Goal: Task Accomplishment & Management: Use online tool/utility

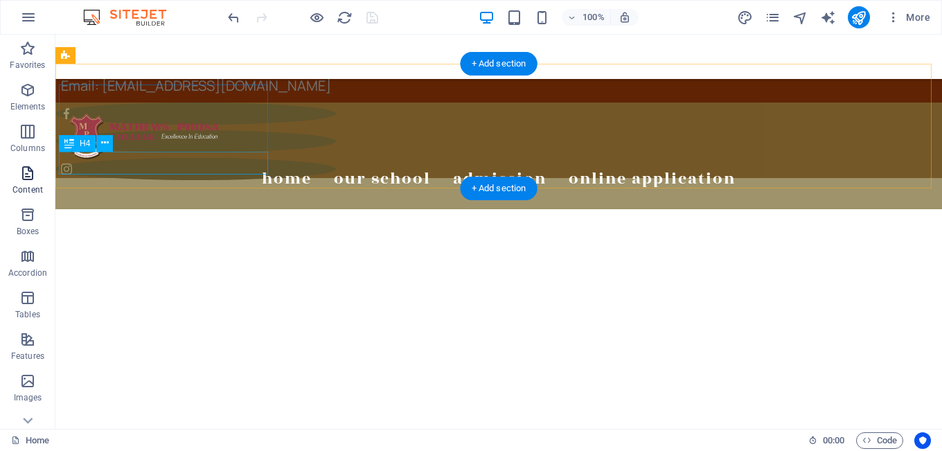
scroll to position [1103, 0]
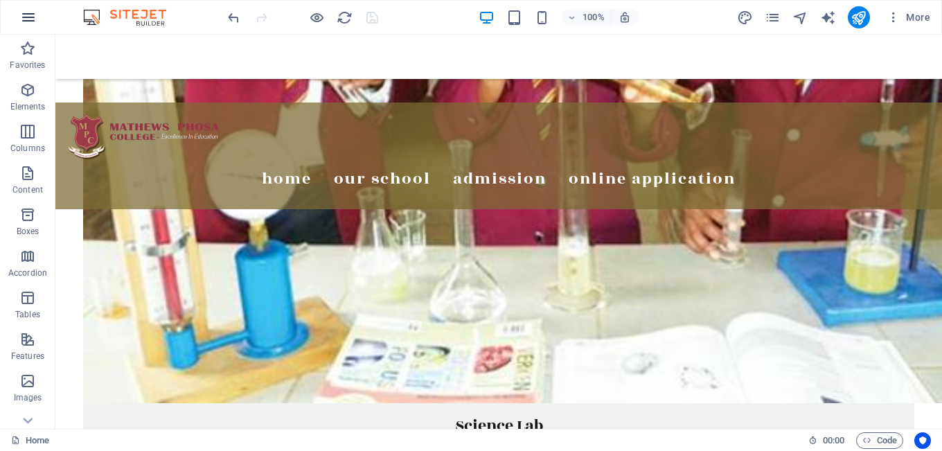
click at [28, 17] on icon "button" at bounding box center [28, 17] width 17 height 17
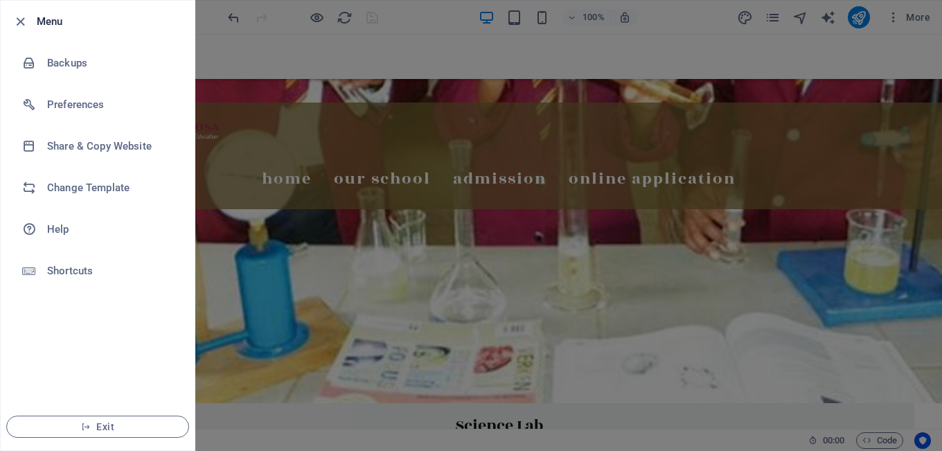
click at [650, 69] on div at bounding box center [471, 225] width 942 height 451
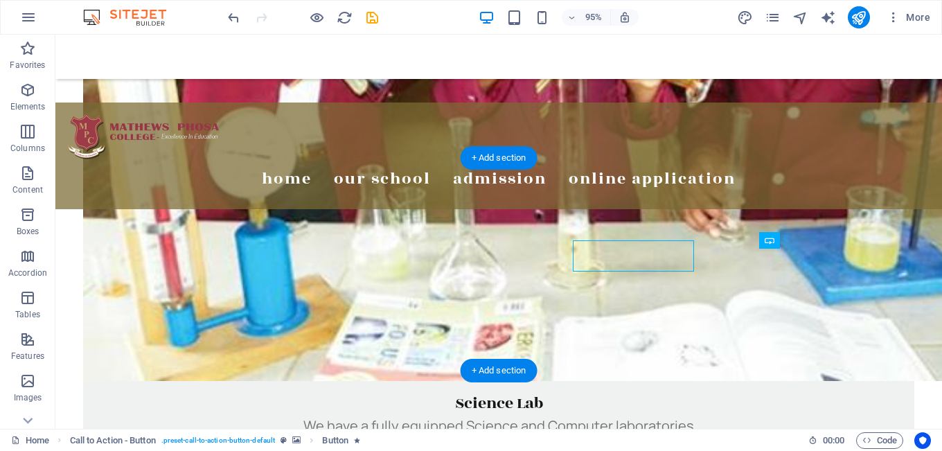
scroll to position [1134, 0]
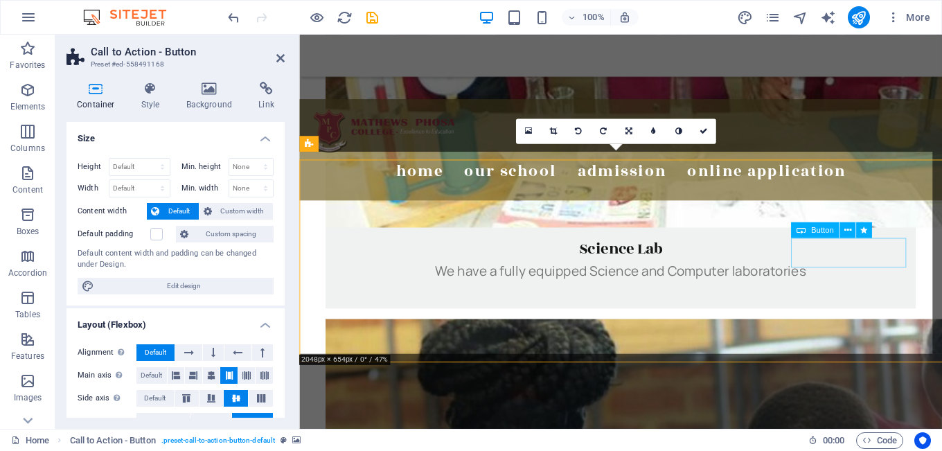
scroll to position [1125, 0]
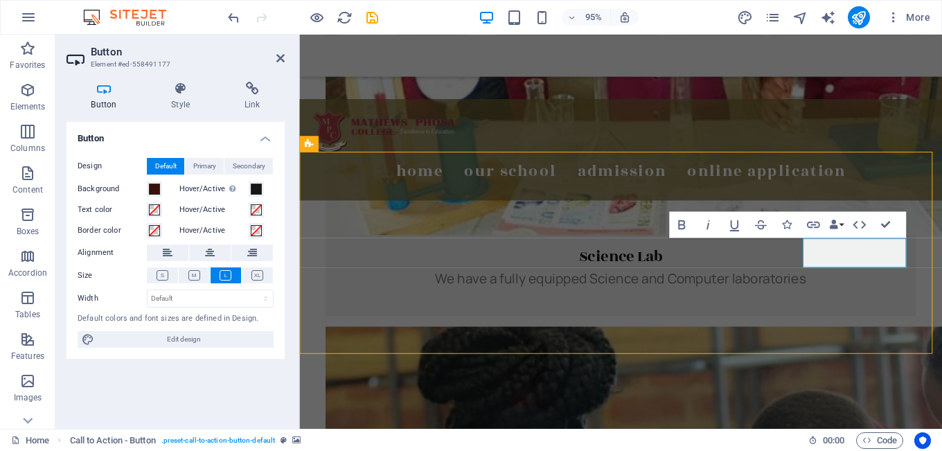
scroll to position [1134, 0]
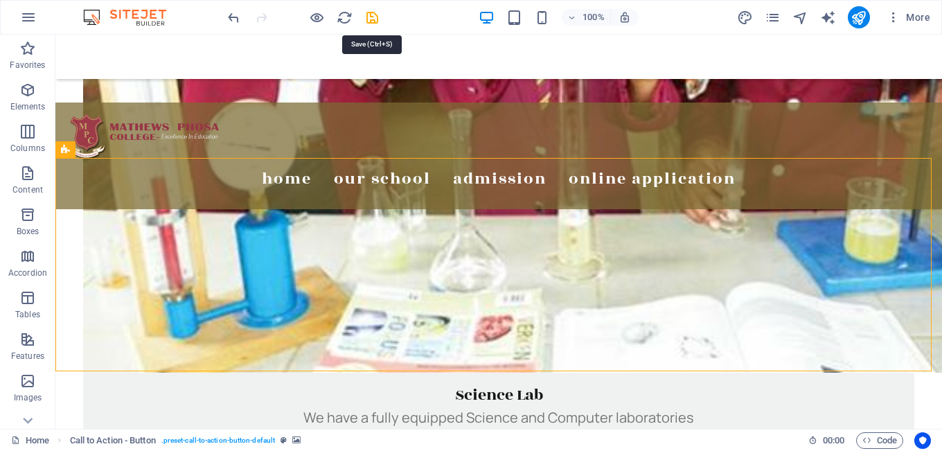
click at [369, 18] on icon "save" at bounding box center [372, 18] width 16 height 16
